Goal: Information Seeking & Learning: Learn about a topic

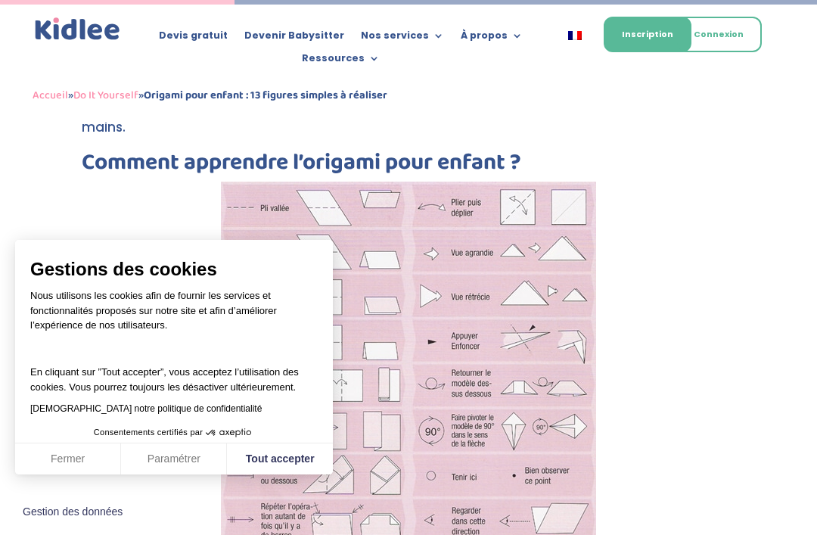
scroll to position [1616, 0]
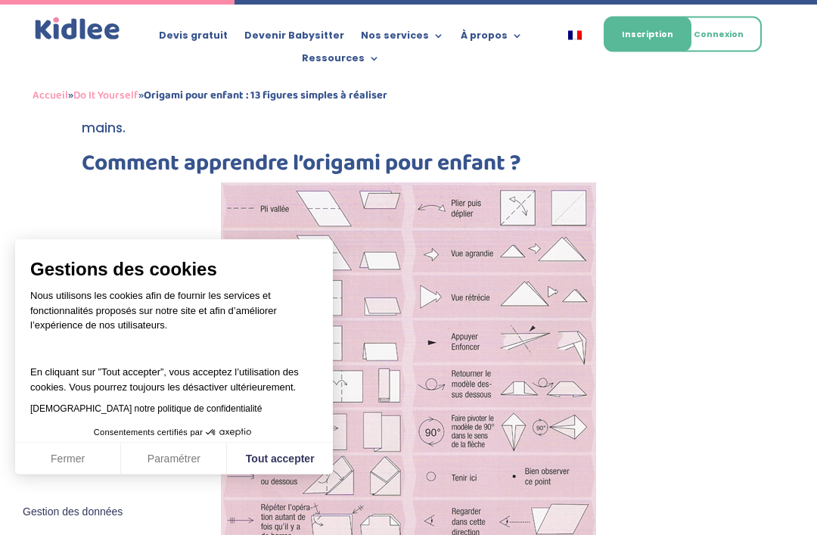
click at [595, 316] on img at bounding box center [408, 430] width 375 height 497
click at [585, 325] on img at bounding box center [408, 430] width 375 height 497
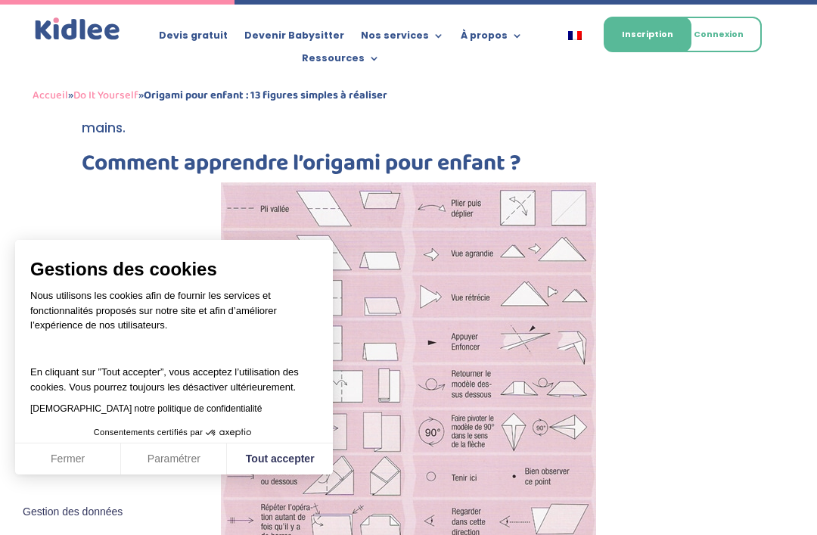
click at [69, 433] on span "Consentements certifiés par" at bounding box center [174, 433] width 318 height 20
click at [60, 445] on button "Fermer" at bounding box center [68, 459] width 106 height 32
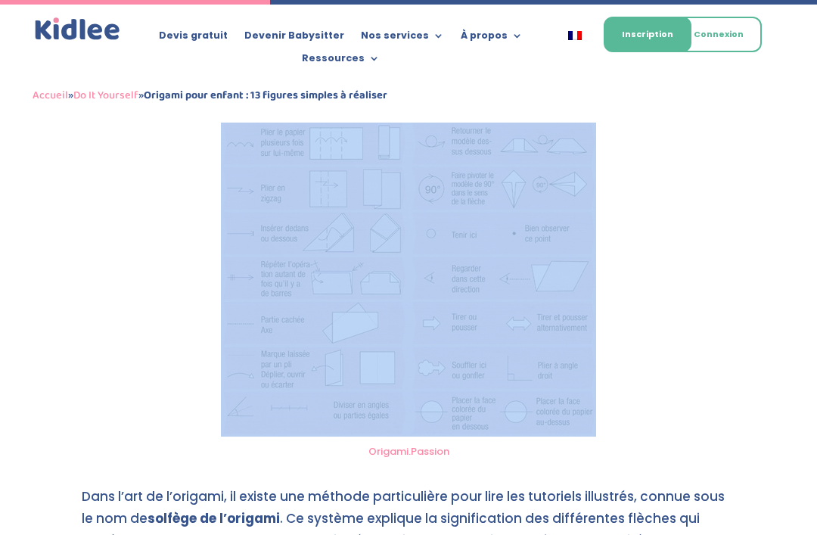
scroll to position [1859, 0]
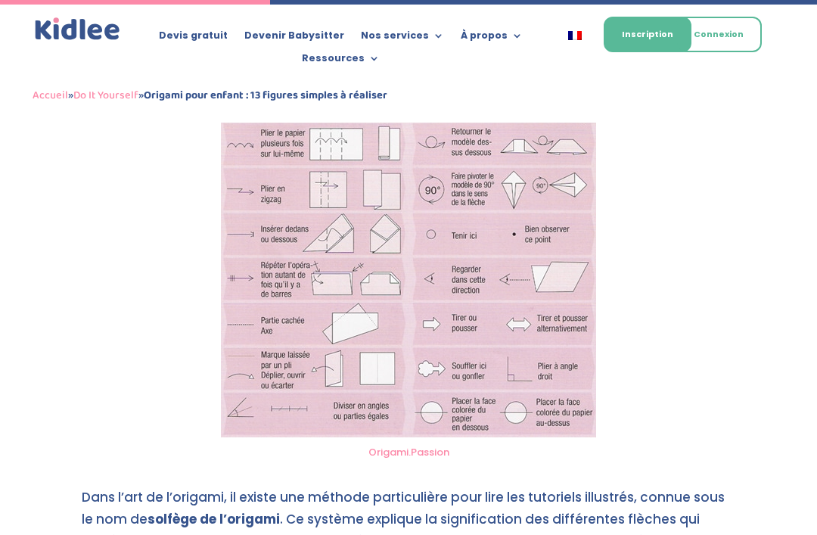
click at [426, 445] on link "Origami.Passion" at bounding box center [408, 452] width 81 height 14
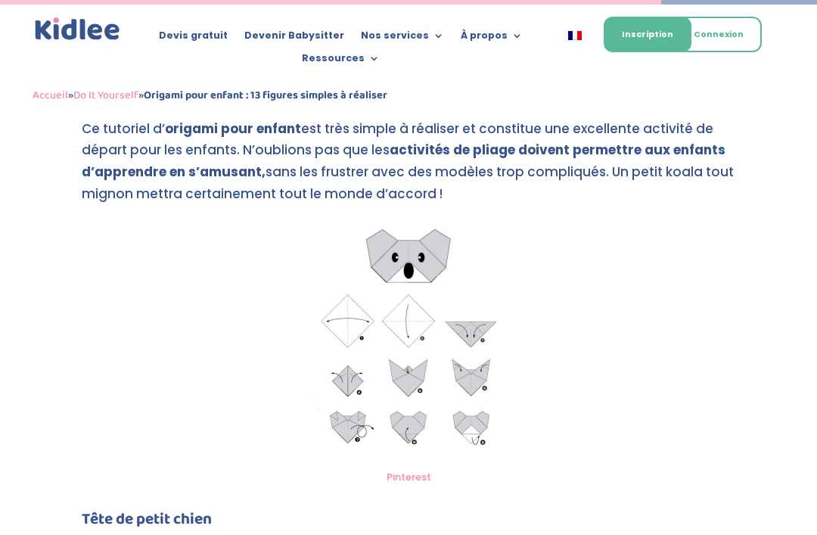
scroll to position [4567, 0]
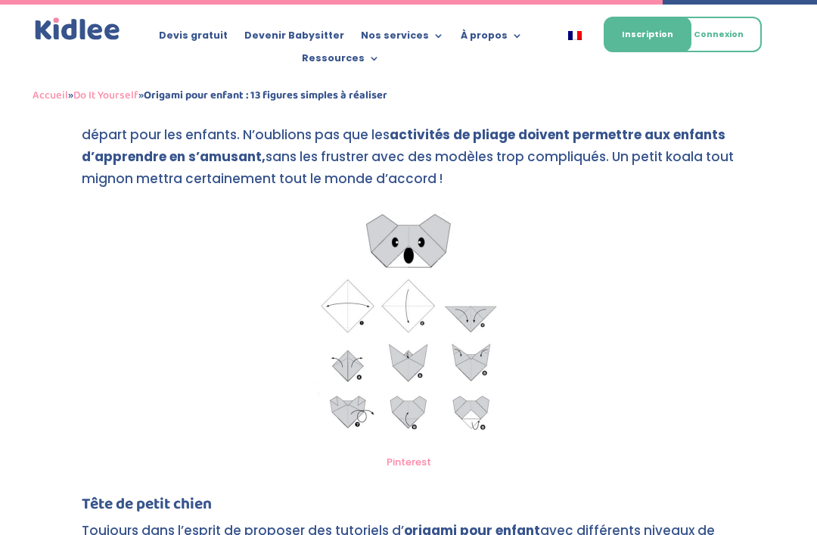
click at [491, 349] on img at bounding box center [408, 324] width 213 height 243
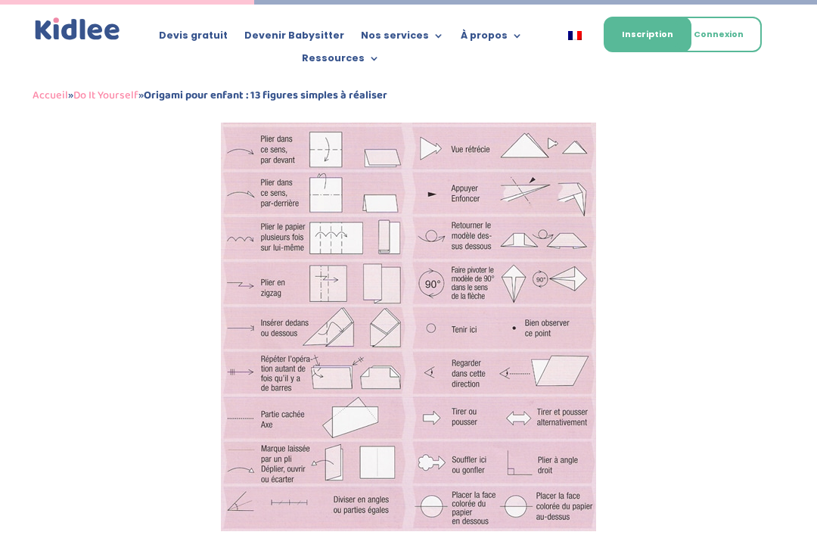
scroll to position [1744, 0]
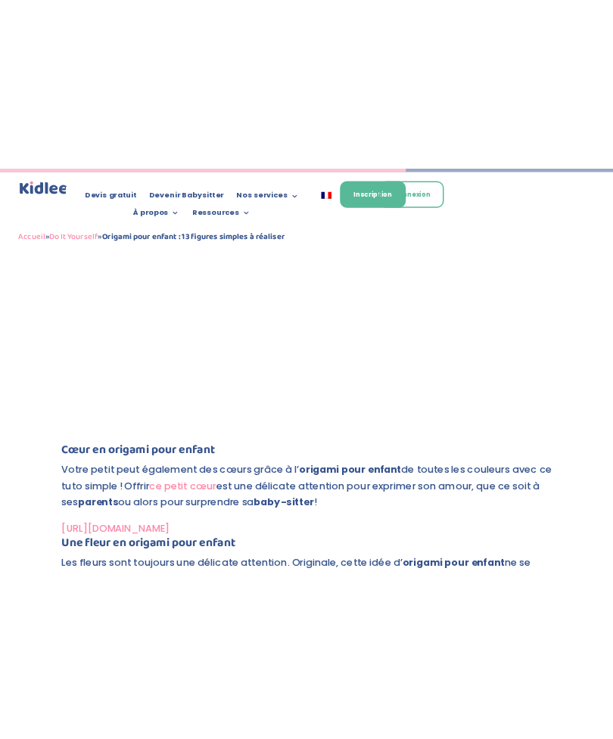
scroll to position [3364, 0]
